Goal: Information Seeking & Learning: Learn about a topic

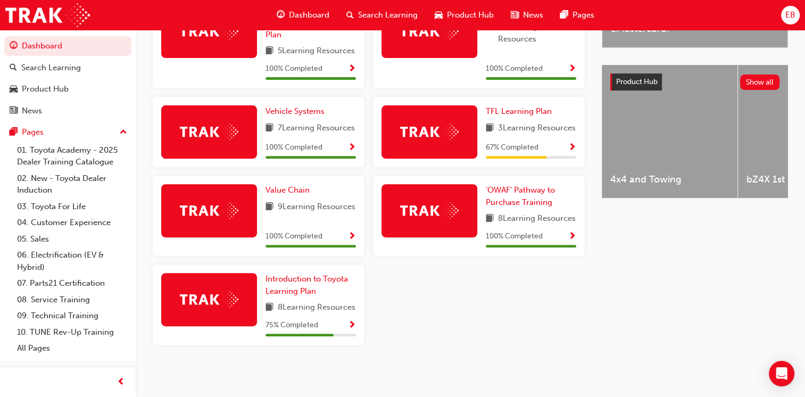
scroll to position [430, 0]
click at [290, 278] on span "Introduction to Toyota Learning Plan" at bounding box center [307, 285] width 82 height 22
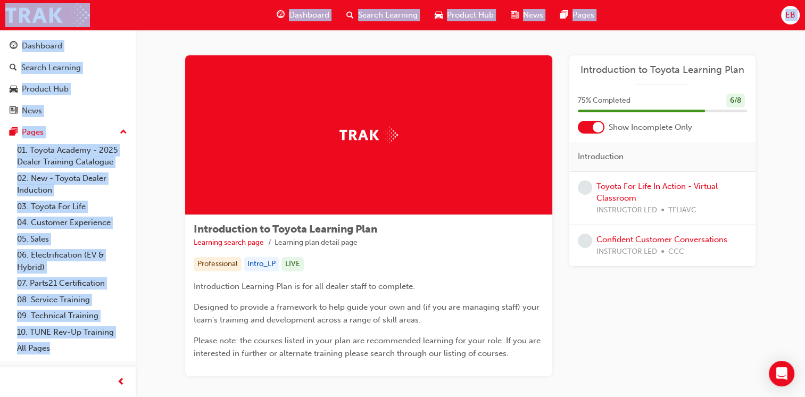
click at [435, 254] on div "Introduction to Toyota Learning Plan Learning search page Learning plan detail …" at bounding box center [368, 295] width 367 height 161
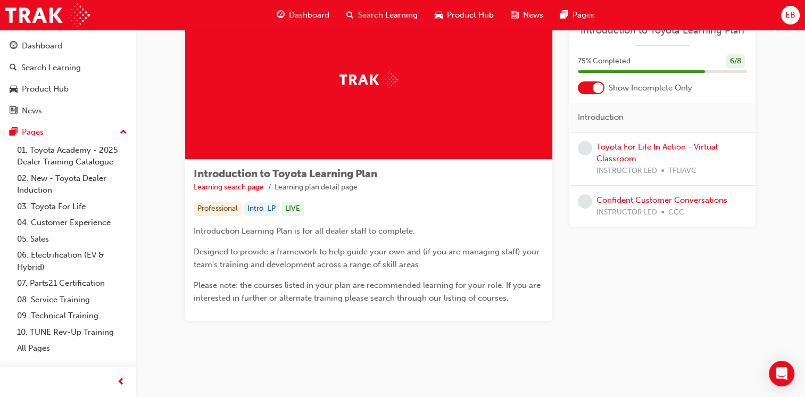
scroll to position [56, 0]
click at [682, 146] on link "Toyota For Life In Action - Virtual Classroom" at bounding box center [657, 153] width 121 height 22
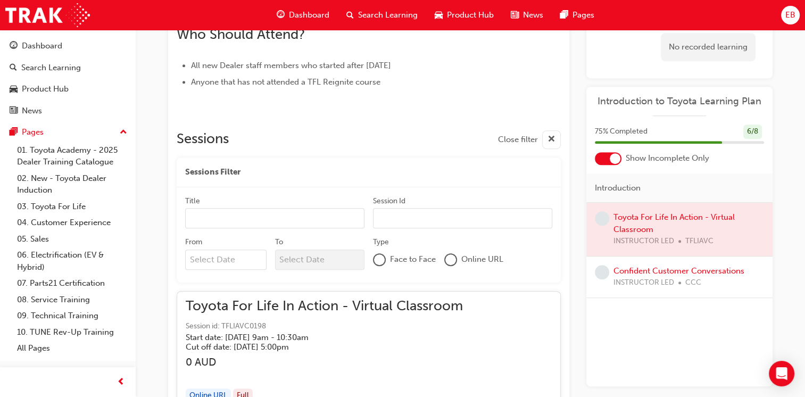
scroll to position [614, 0]
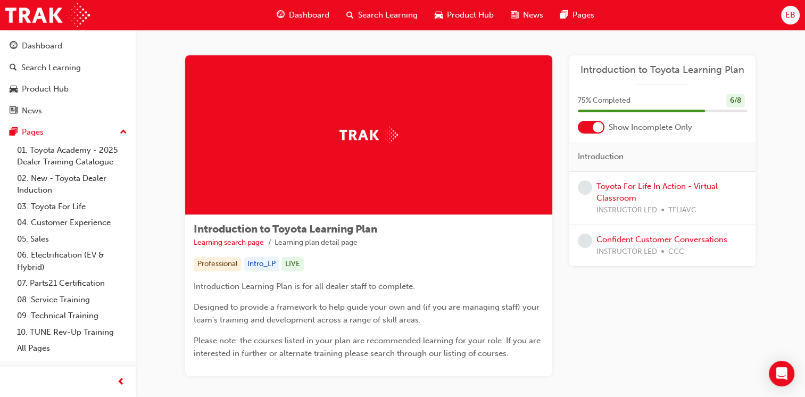
click at [303, 14] on span "Dashboard" at bounding box center [309, 15] width 40 height 12
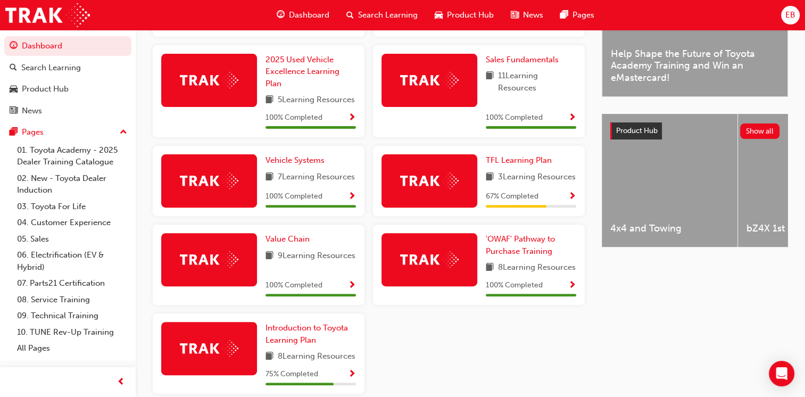
scroll to position [430, 0]
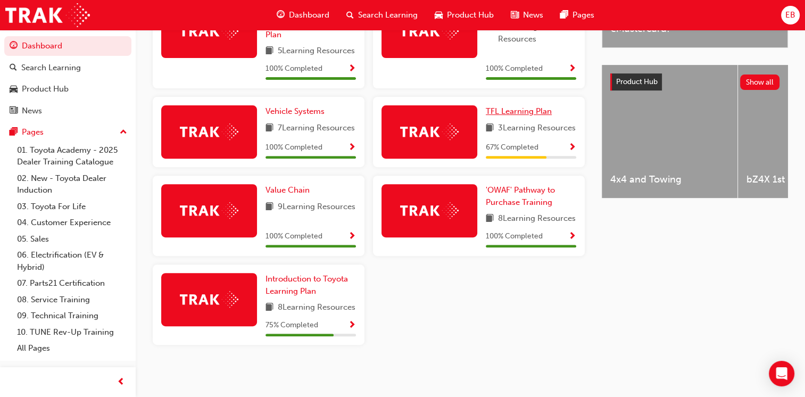
click at [529, 105] on link "TFL Learning Plan" at bounding box center [521, 111] width 70 height 12
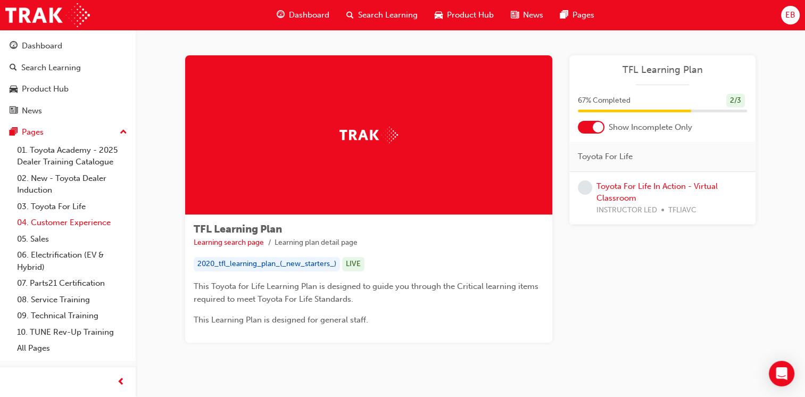
click at [81, 226] on link "04. Customer Experience" at bounding box center [72, 222] width 119 height 16
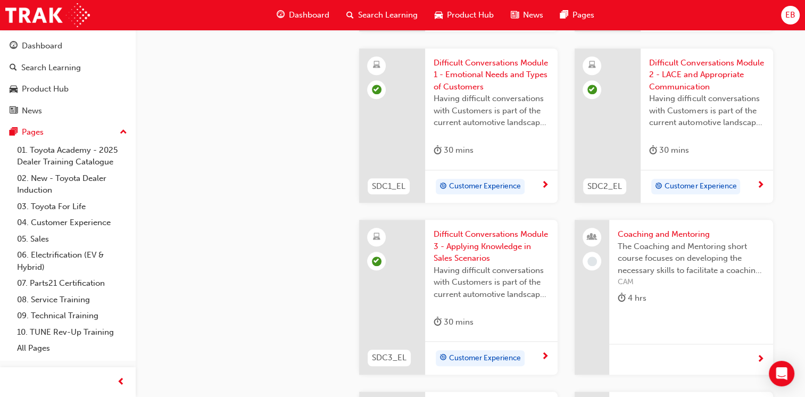
scroll to position [1065, 0]
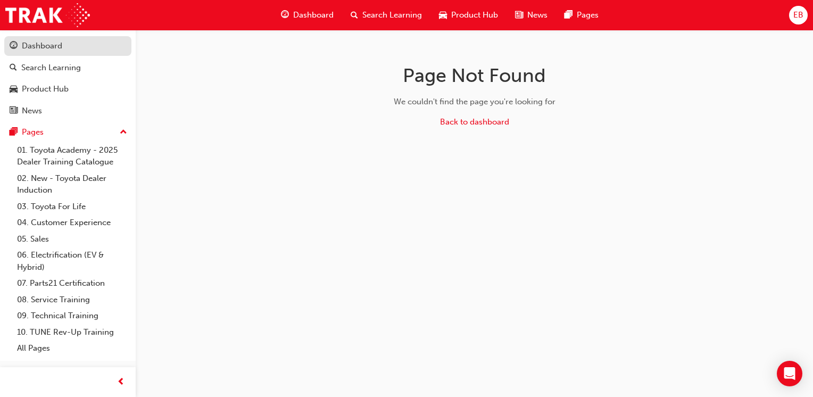
click at [68, 54] on link "Dashboard" at bounding box center [67, 46] width 127 height 20
